Goal: Transaction & Acquisition: Purchase product/service

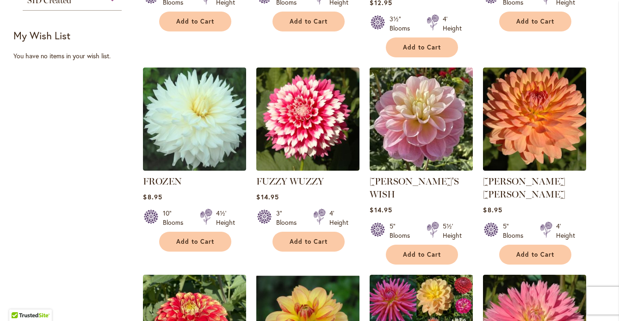
scroll to position [579, 0]
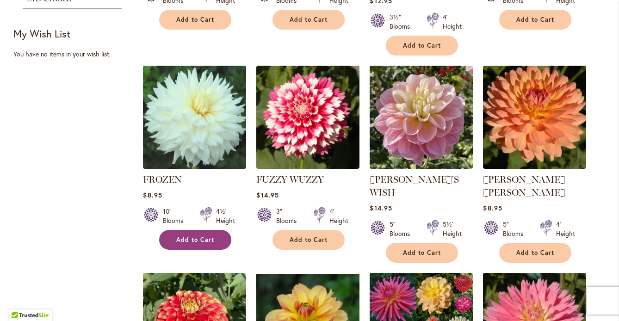
click at [209, 244] on span "Add to Cart" at bounding box center [195, 240] width 38 height 8
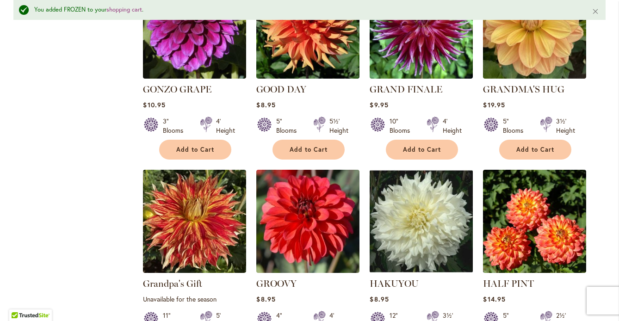
scroll to position [1703, 0]
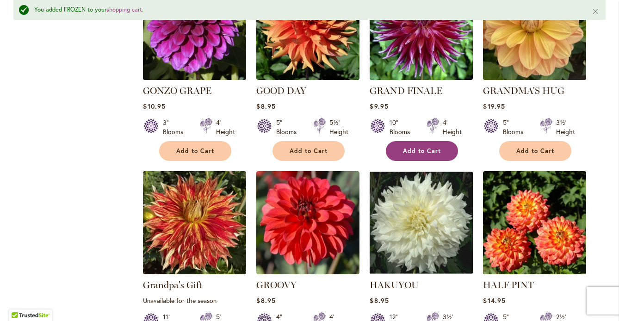
click at [435, 155] on span "Add to Cart" at bounding box center [422, 151] width 38 height 8
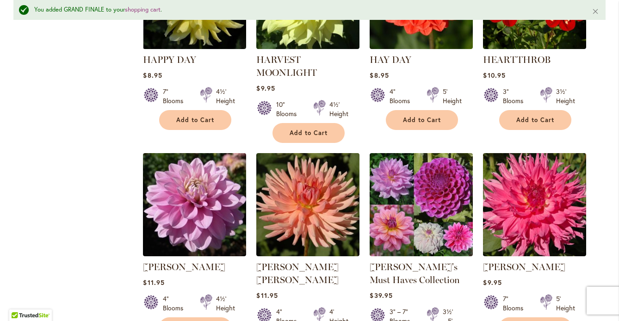
scroll to position [2123, 0]
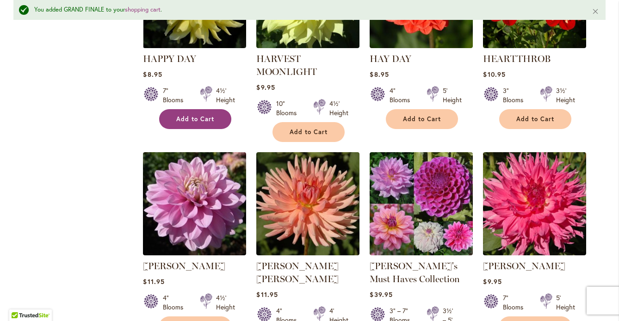
click at [214, 123] on span "Add to Cart" at bounding box center [195, 119] width 38 height 8
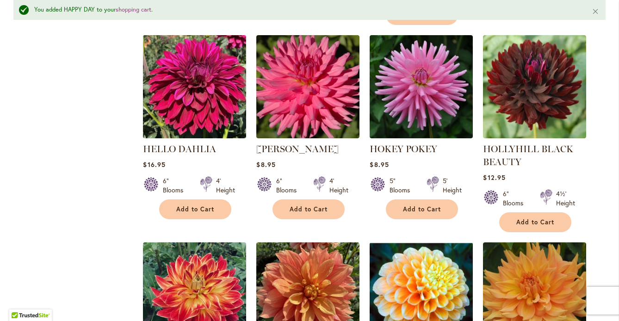
scroll to position [2457, 0]
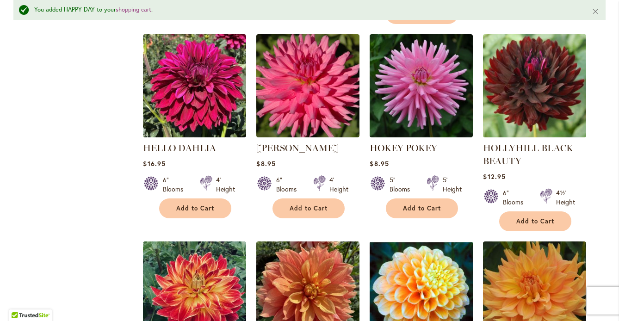
click at [526, 140] on img at bounding box center [534, 85] width 108 height 108
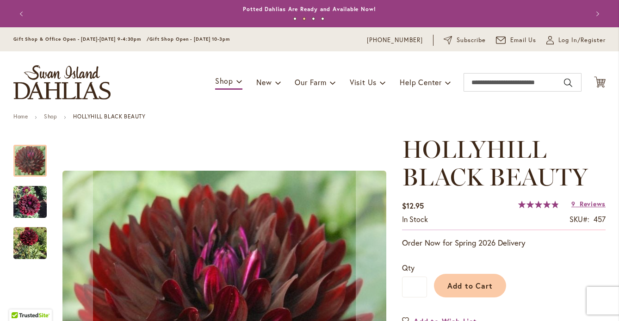
scroll to position [0, 0]
click at [601, 88] on icon "Cart .cls-1 { fill: #231f20; }" at bounding box center [600, 82] width 12 height 12
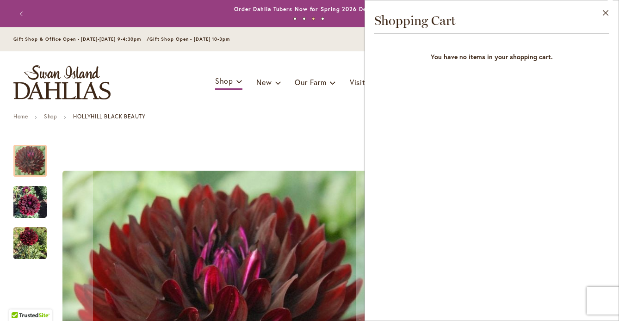
scroll to position [0, 0]
click at [606, 12] on button "Close" at bounding box center [605, 14] width 25 height 29
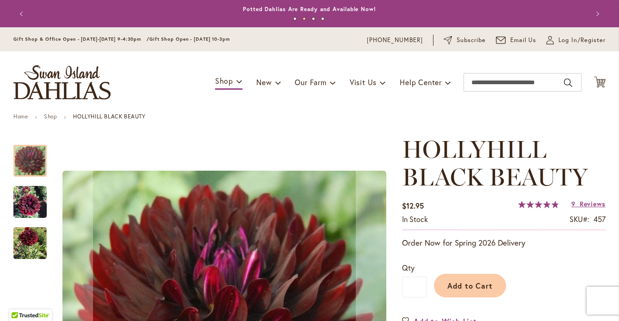
click at [24, 16] on button "Previous" at bounding box center [22, 14] width 18 height 18
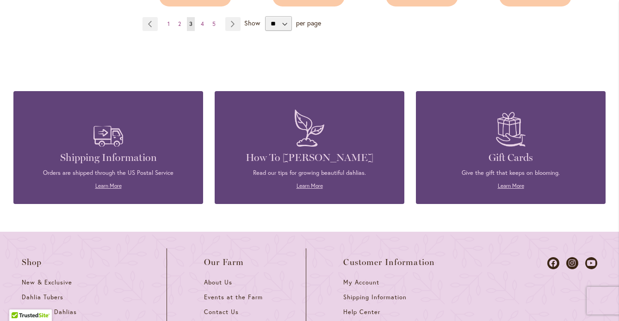
scroll to position [3448, 0]
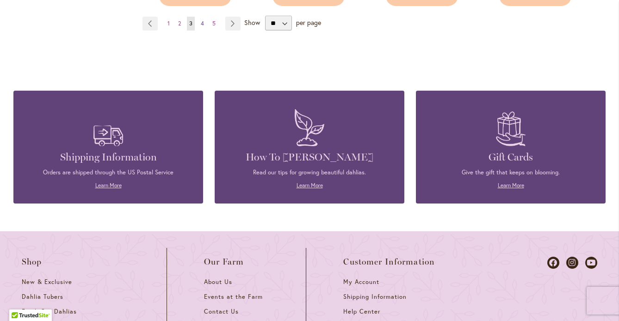
click at [206, 31] on link "Page 4" at bounding box center [202, 24] width 8 height 14
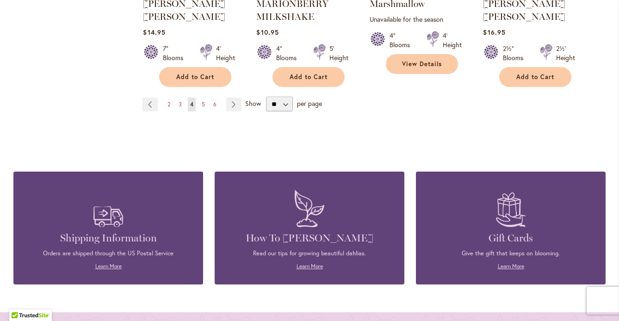
scroll to position [3351, 0]
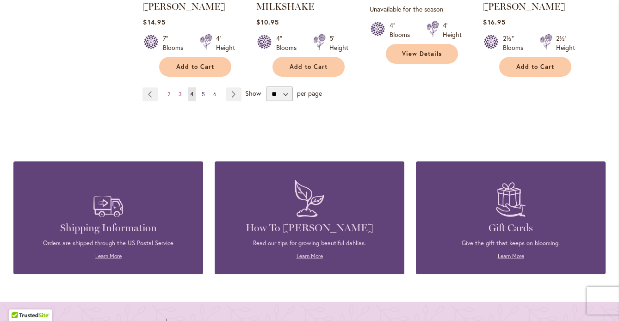
click at [205, 98] on span "5" at bounding box center [203, 94] width 3 height 7
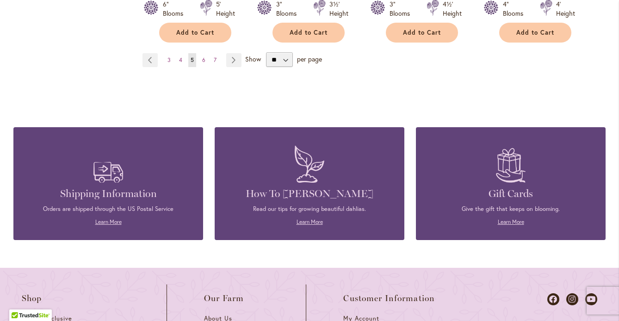
scroll to position [3377, 0]
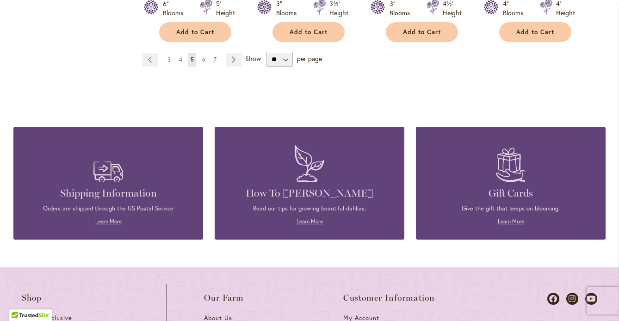
click at [205, 63] on span "6" at bounding box center [203, 59] width 3 height 7
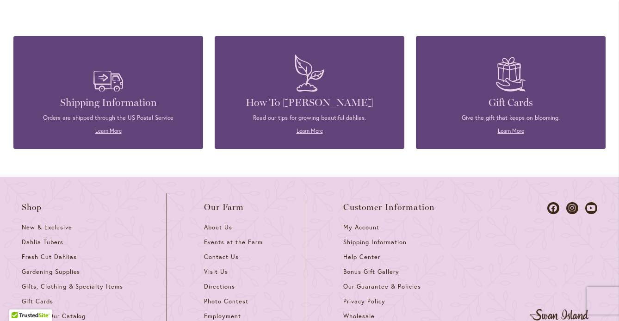
scroll to position [3429, 0]
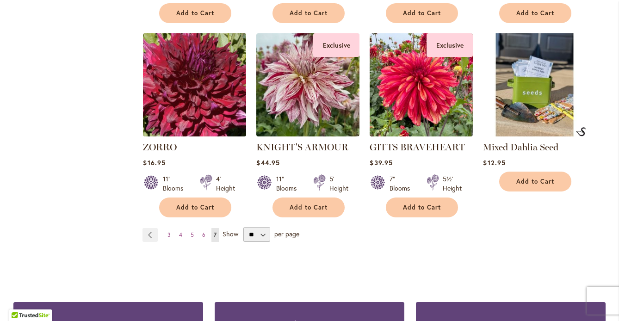
scroll to position [1375, 0]
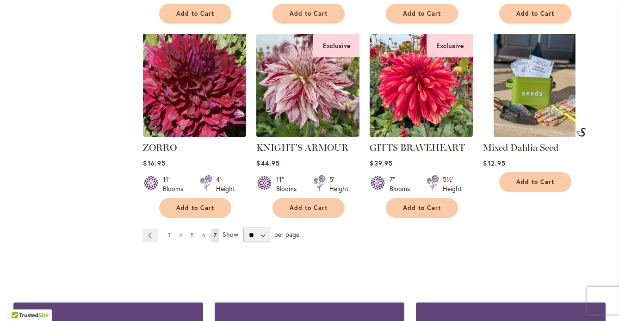
click at [541, 140] on img at bounding box center [534, 85] width 108 height 108
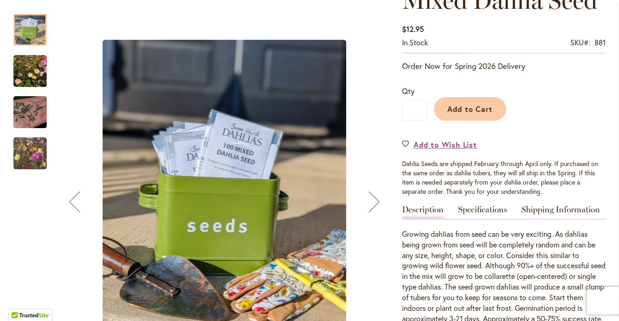
scroll to position [147, 0]
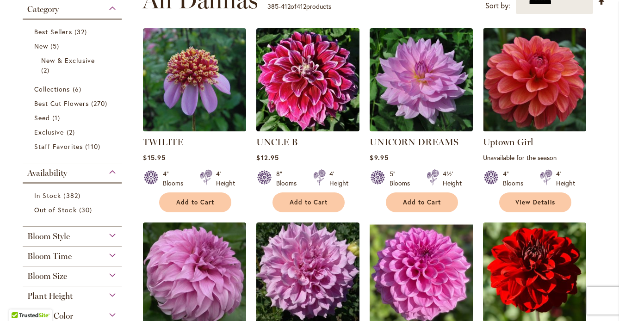
scroll to position [203, 0]
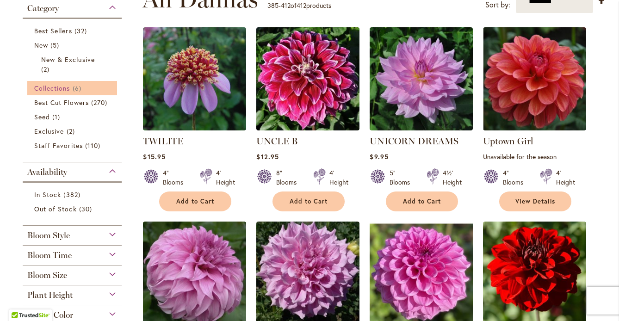
click at [56, 92] on span "Collections" at bounding box center [52, 88] width 36 height 9
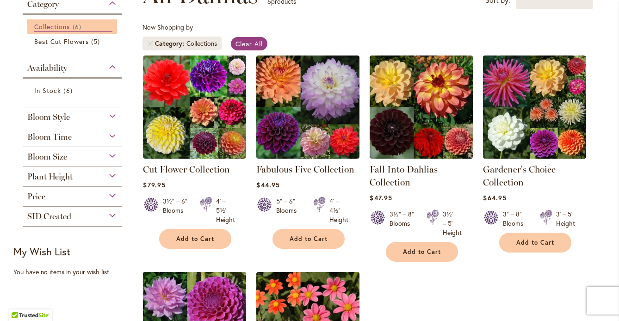
scroll to position [158, 0]
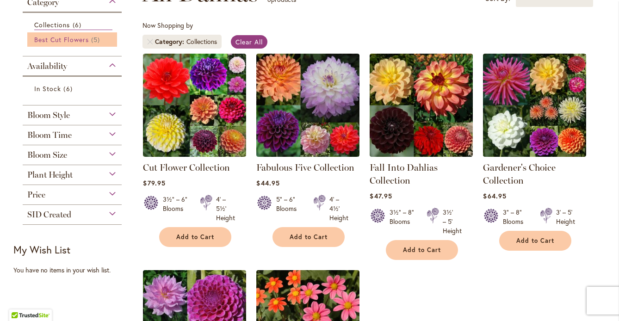
click at [68, 44] on span "Best Cut Flowers" at bounding box center [61, 39] width 55 height 9
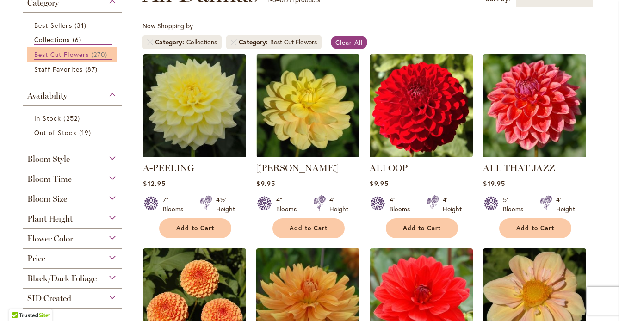
scroll to position [157, 0]
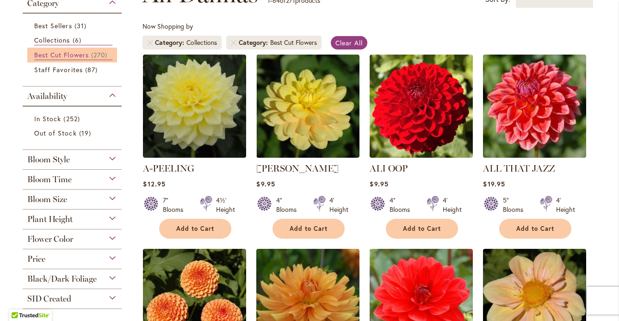
click at [74, 59] on span "Best Cut Flowers" at bounding box center [61, 54] width 55 height 9
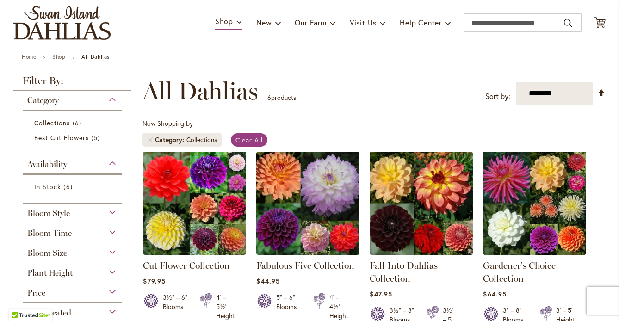
scroll to position [62, 0]
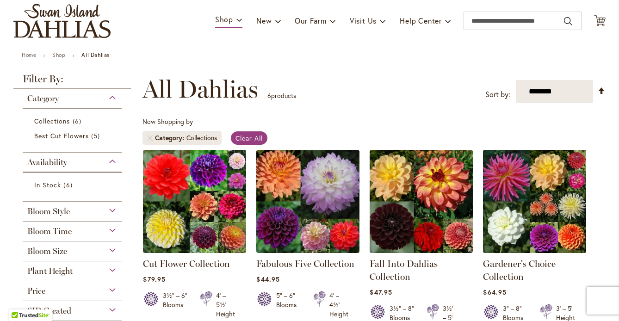
click at [114, 104] on div "Category" at bounding box center [72, 96] width 99 height 15
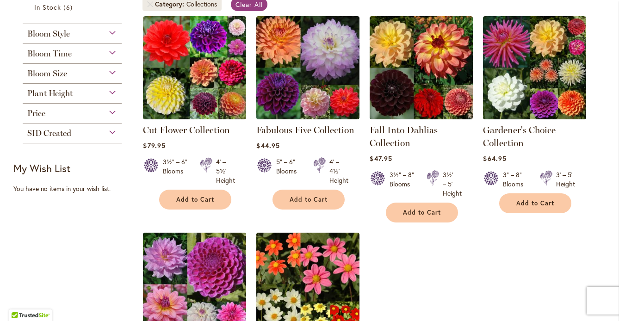
scroll to position [196, 0]
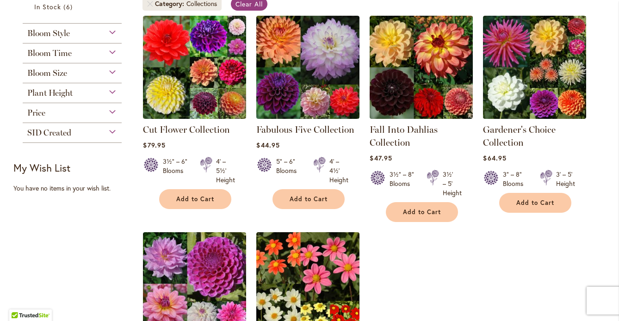
click at [112, 78] on div "Bloom Size" at bounding box center [72, 70] width 99 height 15
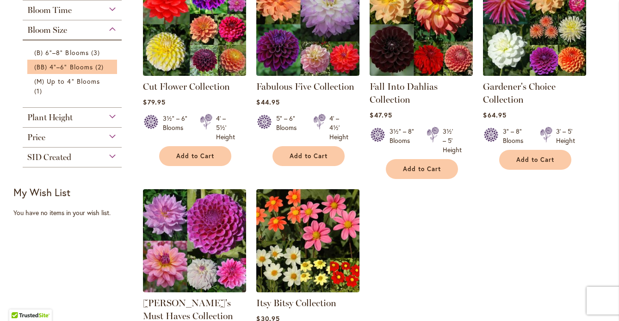
scroll to position [237, 0]
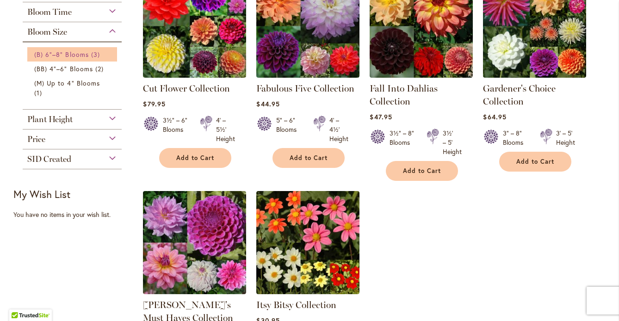
click at [101, 59] on link "(B) 6"–8" Blooms 3 items" at bounding box center [73, 54] width 78 height 10
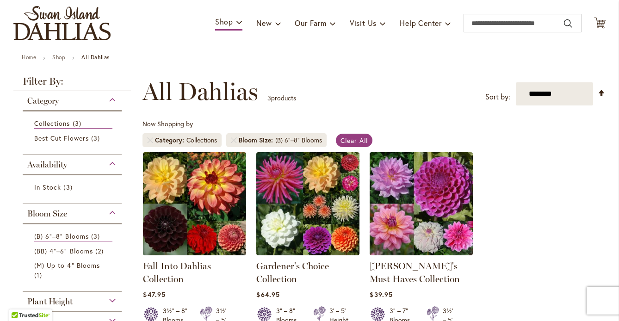
scroll to position [59, 0]
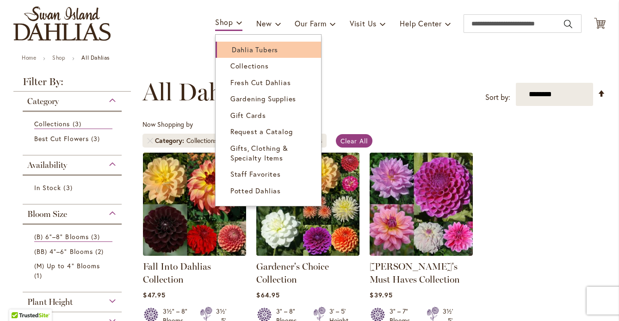
click at [240, 54] on span "Dahlia Tubers" at bounding box center [255, 49] width 46 height 9
